Goal: Check status: Check status

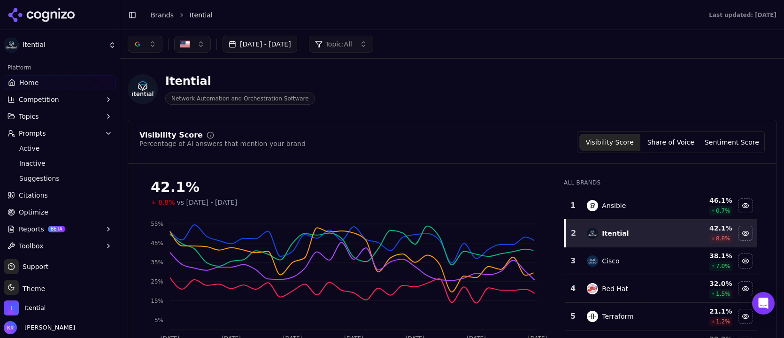
click at [276, 46] on button "[DATE] - [DATE]" at bounding box center [259, 44] width 75 height 17
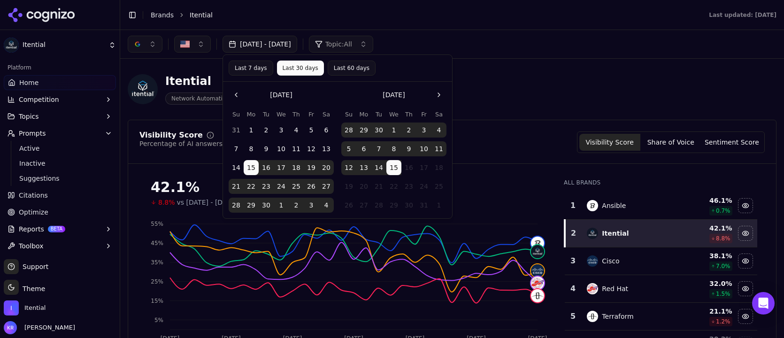
click at [236, 94] on button "Go to the Previous Month" at bounding box center [236, 94] width 15 height 15
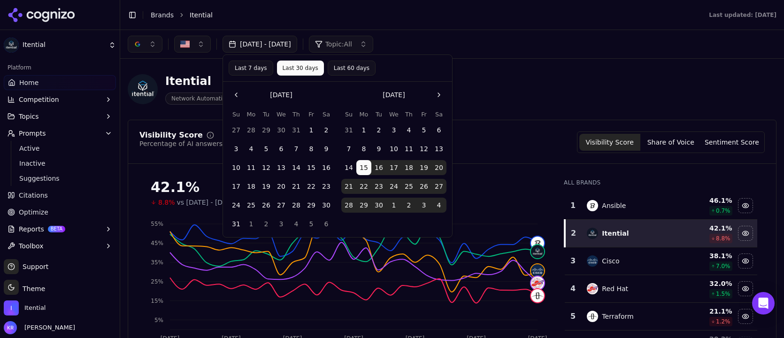
click at [236, 94] on button "Go to the Previous Month" at bounding box center [236, 94] width 15 height 15
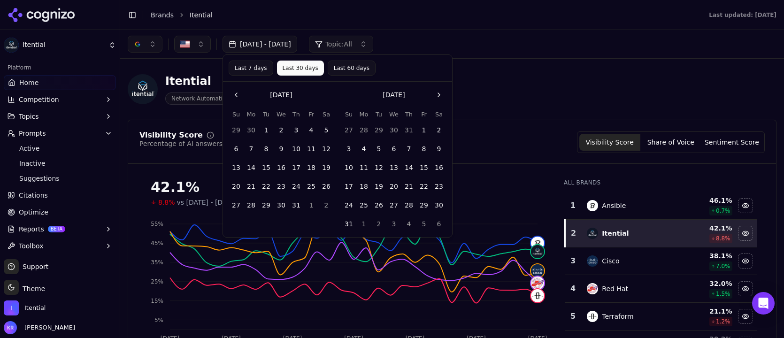
click at [237, 94] on button "Go to the Previous Month" at bounding box center [236, 94] width 15 height 15
click at [438, 94] on button "Go to the Next Month" at bounding box center [438, 94] width 15 height 15
click at [424, 128] on button "1" at bounding box center [423, 130] width 15 height 15
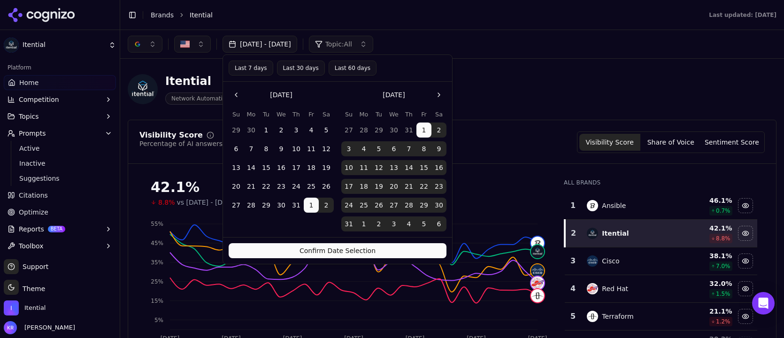
click at [437, 95] on button "Go to the Next Month" at bounding box center [438, 94] width 15 height 15
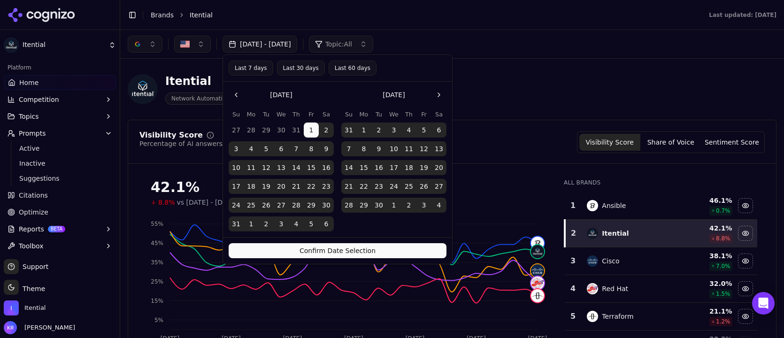
click at [437, 95] on button "Go to the Next Month" at bounding box center [438, 94] width 15 height 15
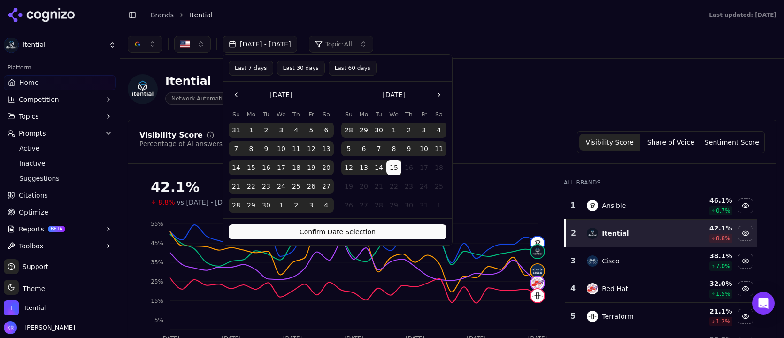
click at [437, 95] on button "Go to the Next Month" at bounding box center [438, 94] width 15 height 15
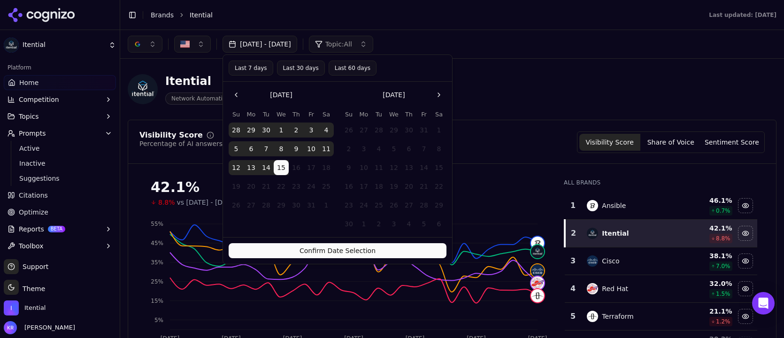
click at [282, 166] on button "15" at bounding box center [281, 167] width 15 height 15
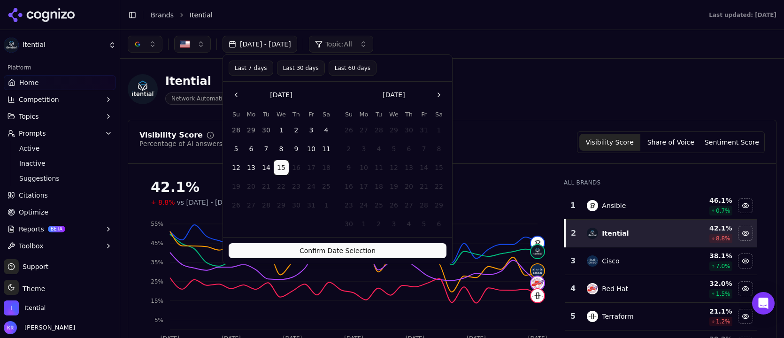
click at [330, 252] on button "Confirm Date Selection" at bounding box center [338, 250] width 218 height 15
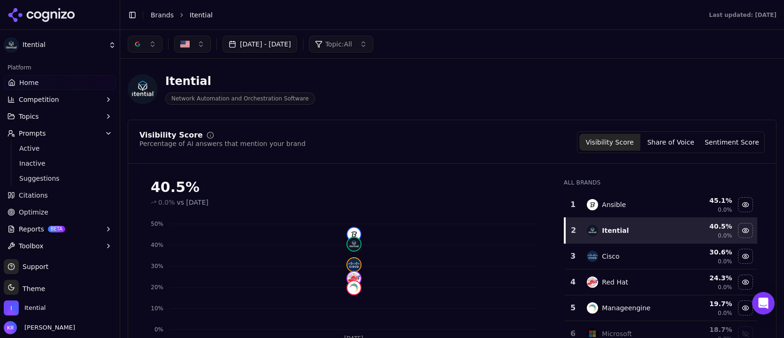
click at [498, 125] on div "Visibility Score Percentage of AI answers that mention your brand Visibility Sc…" at bounding box center [452, 267] width 649 height 294
click at [149, 51] on button "button" at bounding box center [145, 44] width 35 height 17
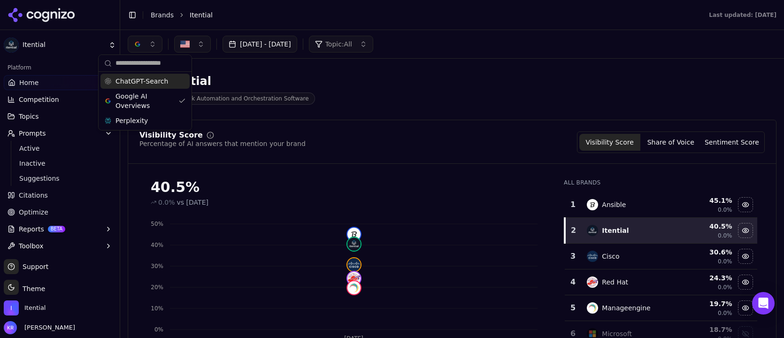
click at [153, 45] on button "button" at bounding box center [145, 44] width 35 height 17
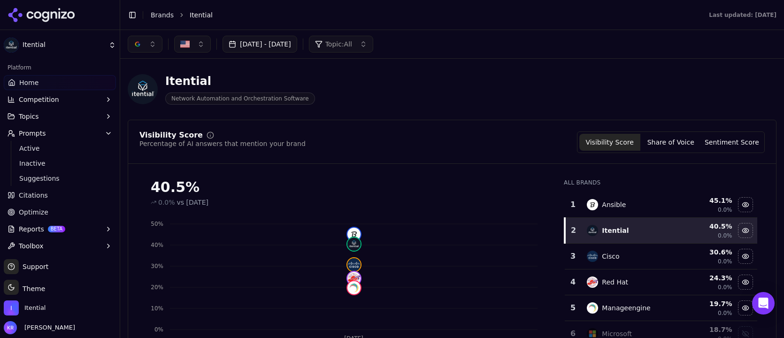
click at [153, 45] on button "button" at bounding box center [145, 44] width 35 height 17
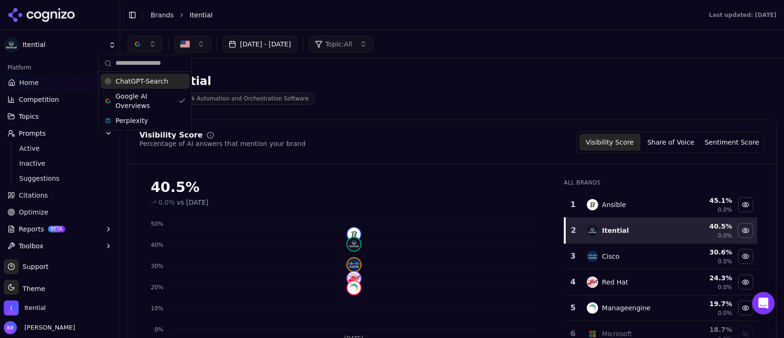
drag, startPoint x: 157, startPoint y: 78, endPoint x: 156, endPoint y: 96, distance: 18.3
click at [157, 78] on span "ChatGPT-Search" at bounding box center [141, 81] width 53 height 9
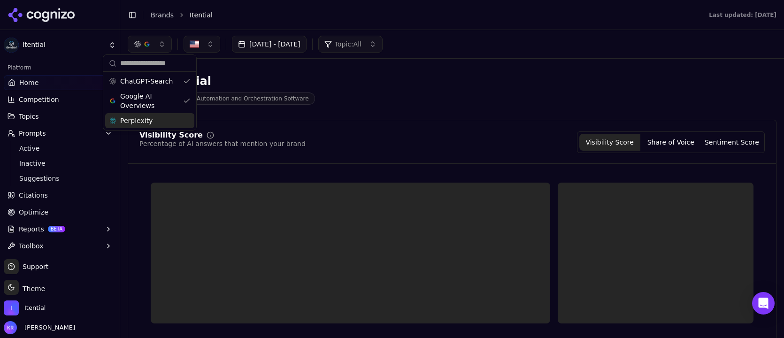
click at [163, 121] on div "Perplexity" at bounding box center [149, 120] width 89 height 15
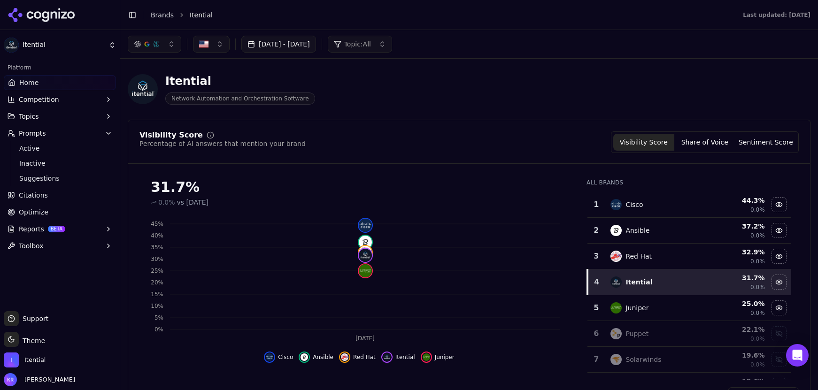
scroll to position [1, 0]
click at [286, 44] on button "[DATE] - [DATE]" at bounding box center [278, 44] width 75 height 17
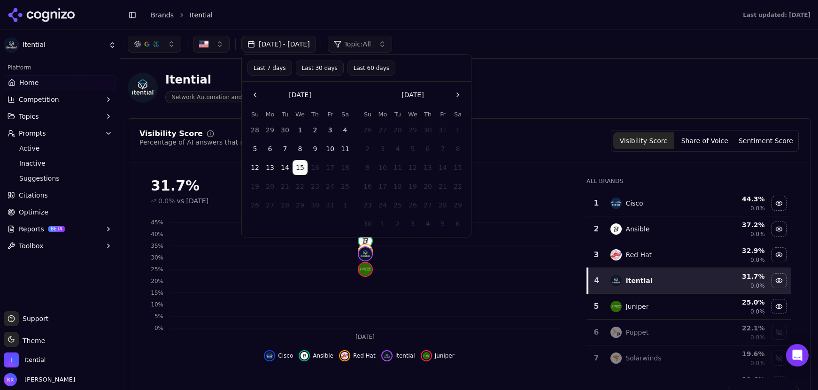
click at [254, 94] on button "Go to the Previous Month" at bounding box center [254, 94] width 15 height 15
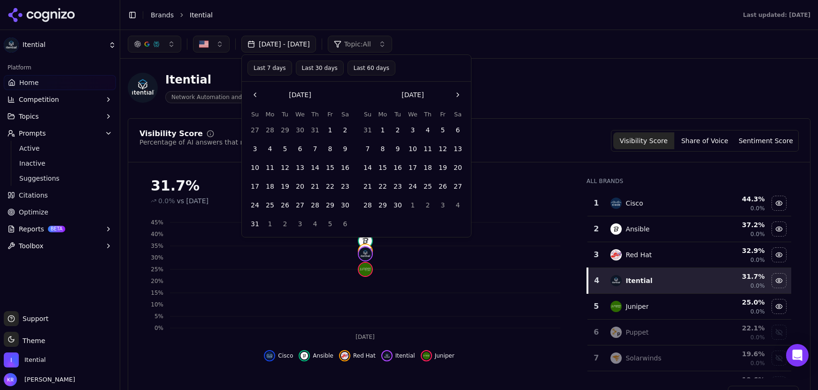
click at [254, 94] on button "Go to the Previous Month" at bounding box center [254, 94] width 15 height 15
click at [443, 127] on button "1" at bounding box center [442, 130] width 15 height 15
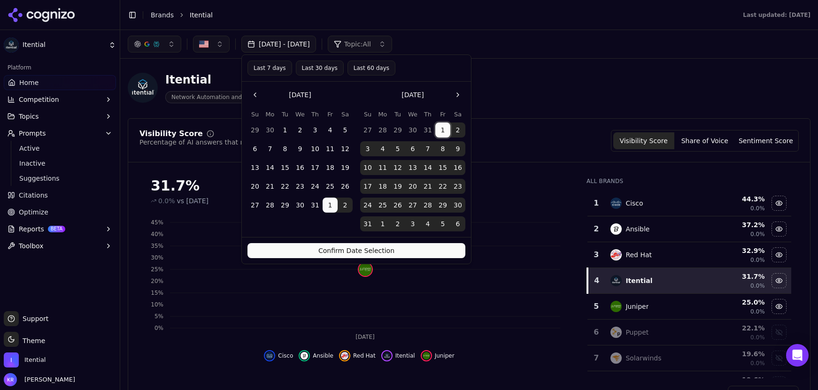
click at [442, 128] on button "1" at bounding box center [442, 130] width 15 height 15
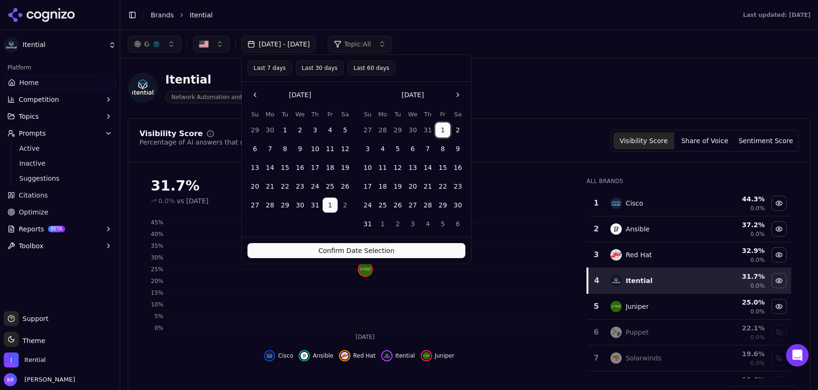
click at [332, 200] on button "1" at bounding box center [329, 205] width 15 height 15
click at [442, 131] on button "1" at bounding box center [442, 130] width 15 height 15
click at [459, 92] on button "Go to the Next Month" at bounding box center [457, 94] width 15 height 15
click at [459, 95] on button "Go to the Next Month" at bounding box center [457, 94] width 15 height 15
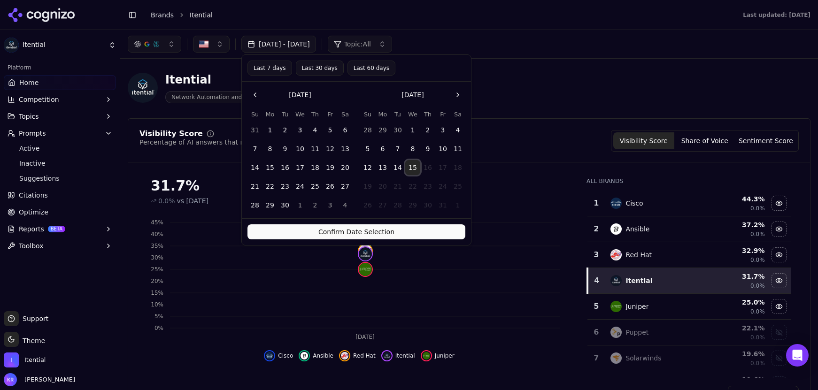
click at [411, 167] on button "15" at bounding box center [412, 167] width 15 height 15
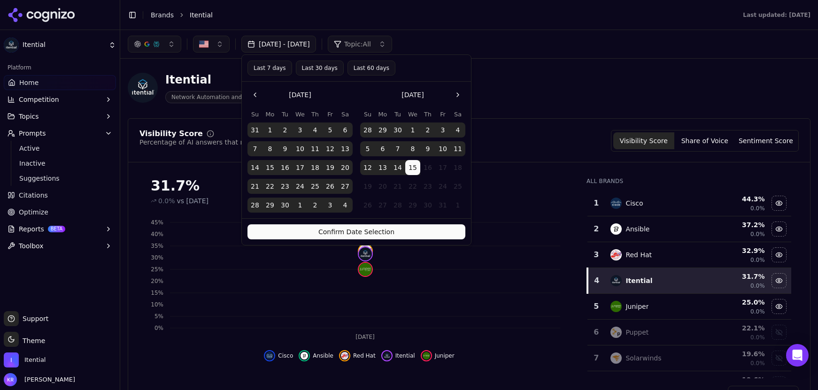
click at [256, 92] on button "Go to the Previous Month" at bounding box center [254, 94] width 15 height 15
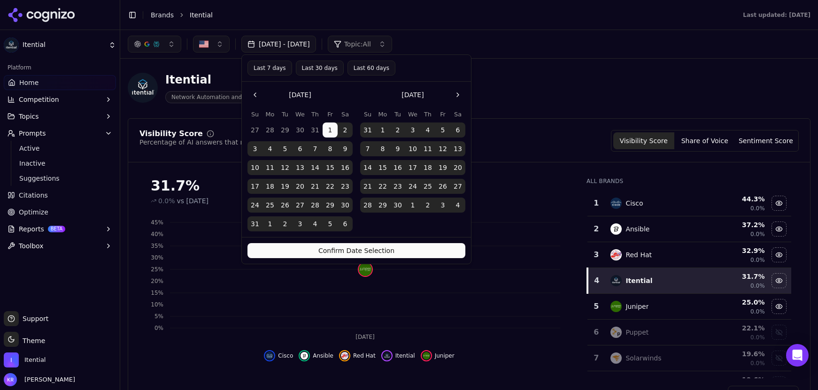
click at [414, 245] on button "Confirm Date Selection" at bounding box center [356, 250] width 218 height 15
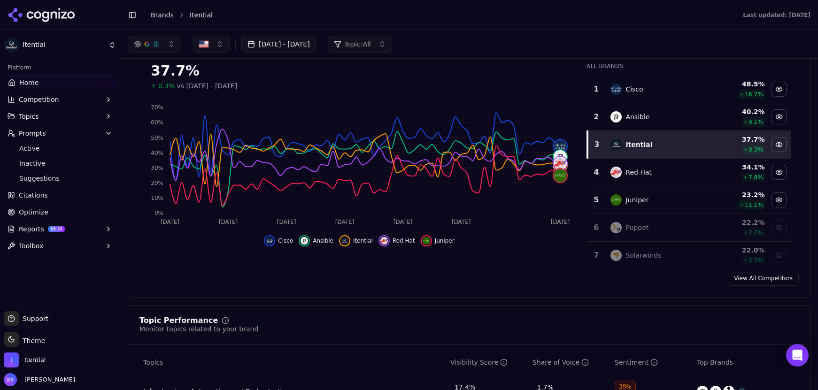
scroll to position [109, 0]
